Goal: Task Accomplishment & Management: Complete application form

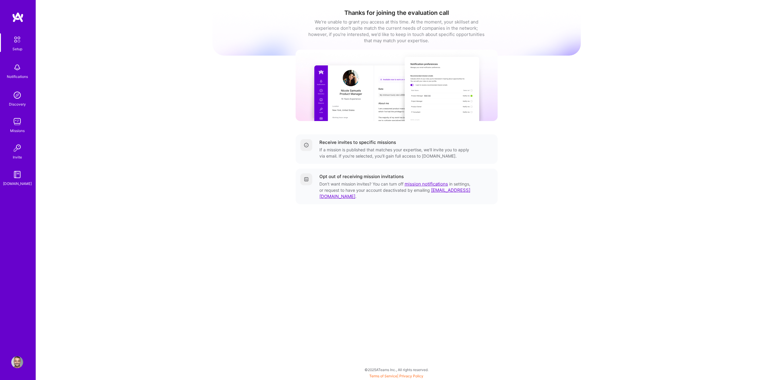
click at [10, 131] on link "Missions" at bounding box center [17, 125] width 37 height 18
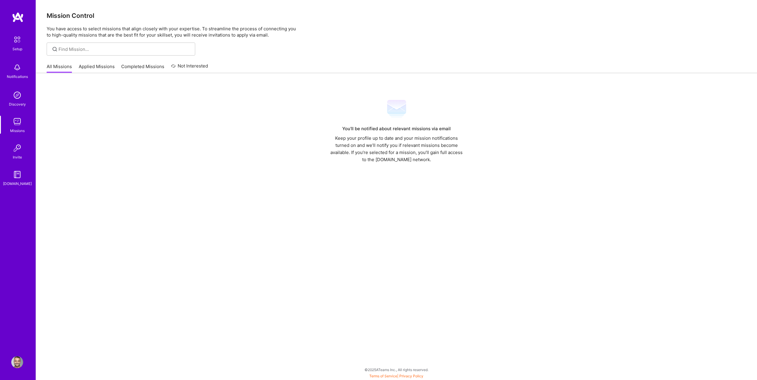
click at [97, 68] on link "Applied Missions" at bounding box center [97, 68] width 36 height 10
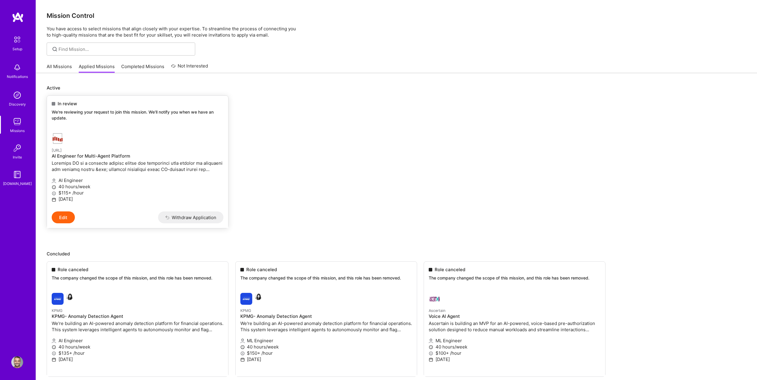
click at [118, 141] on div at bounding box center [109, 139] width 114 height 12
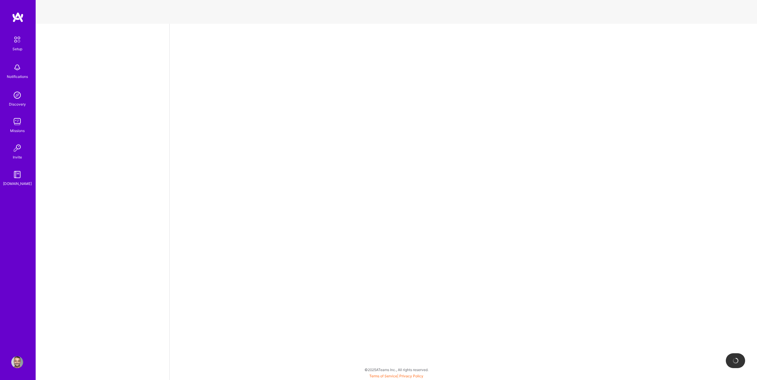
select select "US"
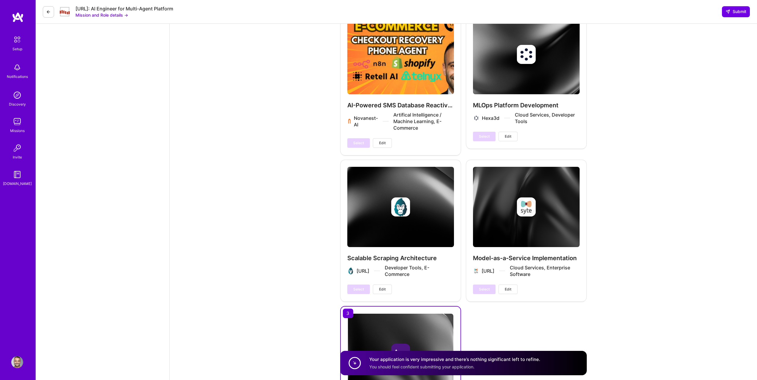
scroll to position [1250, 0]
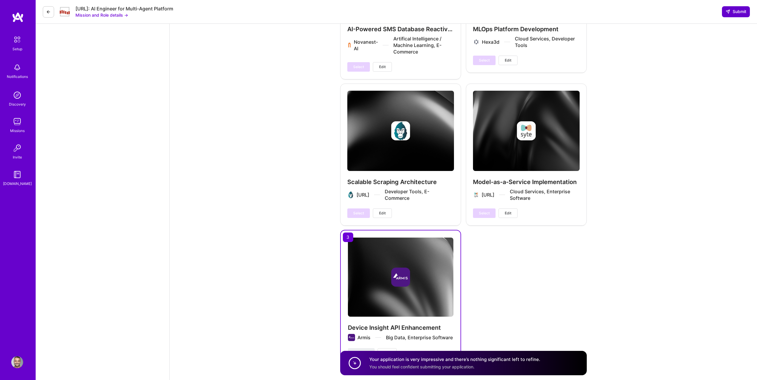
click at [733, 12] on span "Submit" at bounding box center [736, 12] width 21 height 6
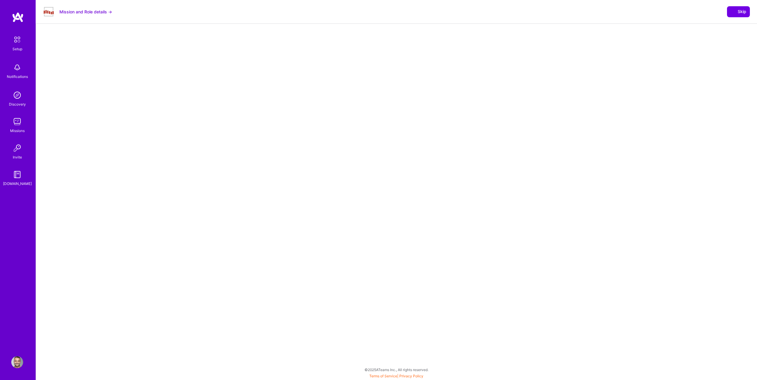
select select "US"
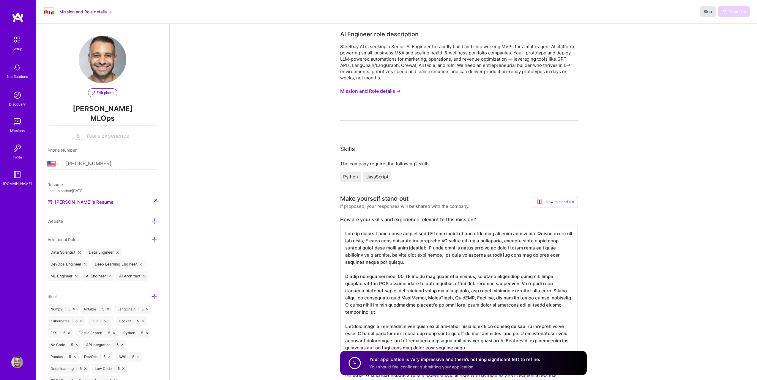
click at [708, 9] on span "Skip" at bounding box center [708, 12] width 9 height 6
click at [15, 148] on img at bounding box center [17, 148] width 12 height 12
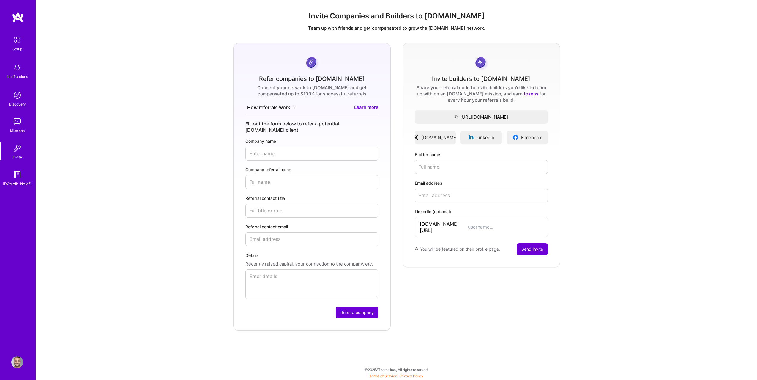
click at [15, 130] on div "Missions" at bounding box center [17, 130] width 15 height 6
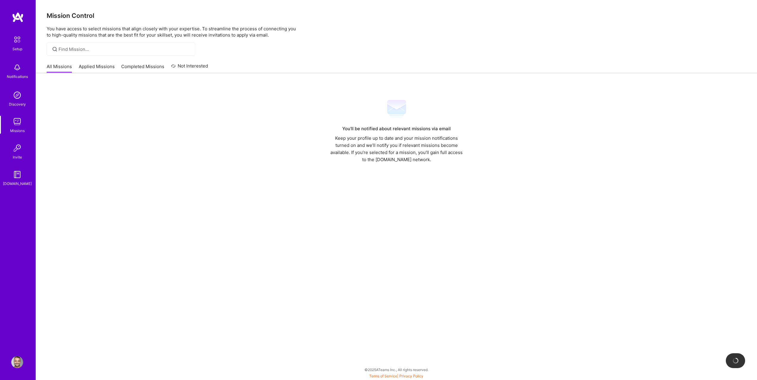
click at [98, 64] on link "Applied Missions" at bounding box center [97, 68] width 36 height 10
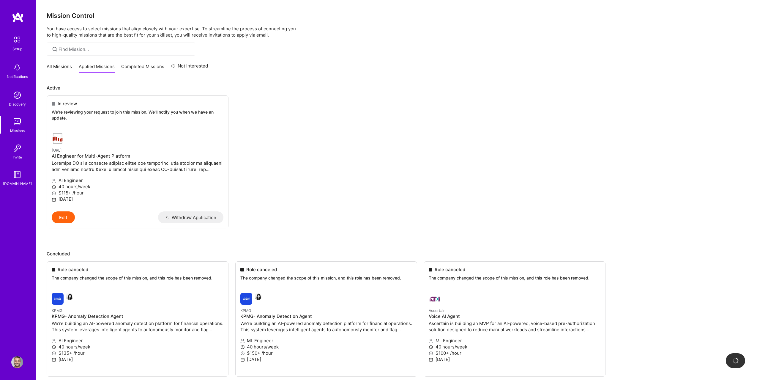
click at [98, 64] on link "Applied Missions" at bounding box center [97, 68] width 36 height 10
